Goal: Information Seeking & Learning: Learn about a topic

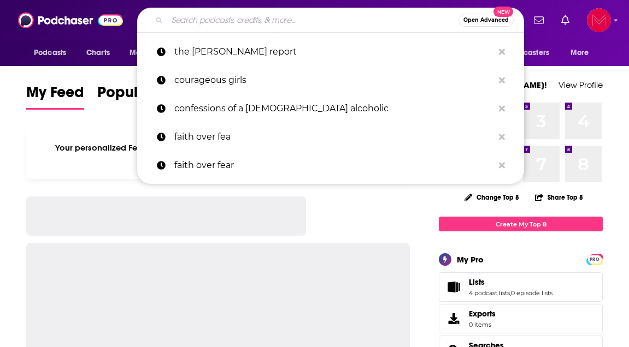
click at [264, 24] on input "Search podcasts, credits, & more..." at bounding box center [312, 19] width 291 height 17
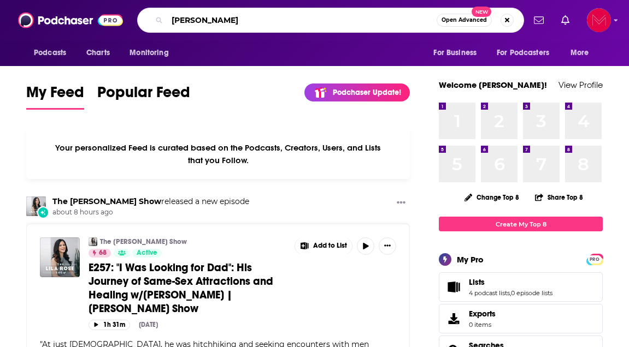
type input "[PERSON_NAME]"
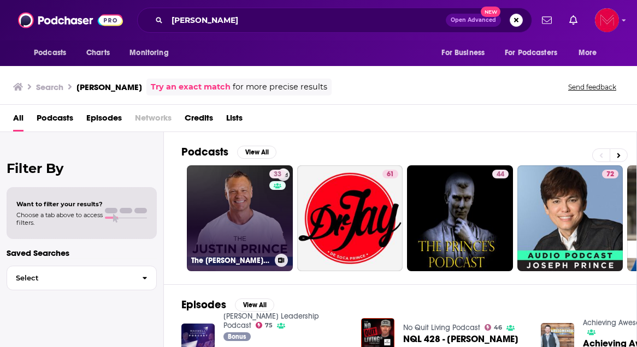
click at [256, 227] on link "33 The [PERSON_NAME] Show" at bounding box center [240, 218] width 106 height 106
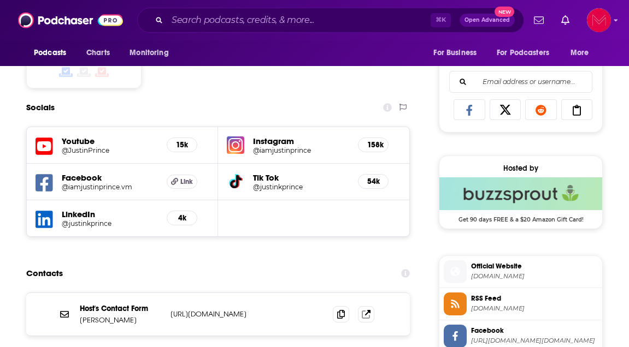
scroll to position [683, 0]
click at [370, 314] on link at bounding box center [366, 314] width 16 height 16
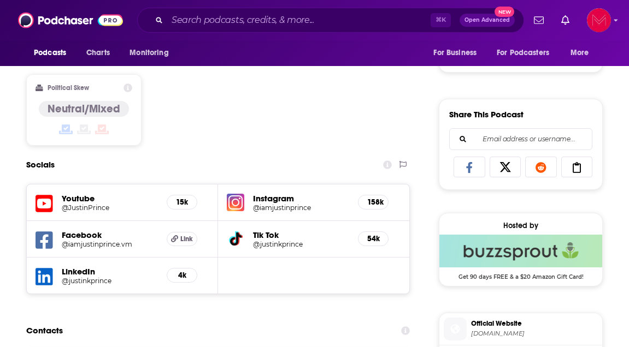
scroll to position [781, 0]
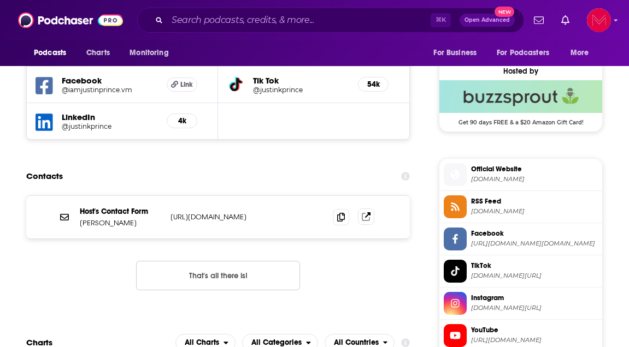
click at [363, 215] on icon at bounding box center [366, 216] width 9 height 9
